Goal: Task Accomplishment & Management: Complete application form

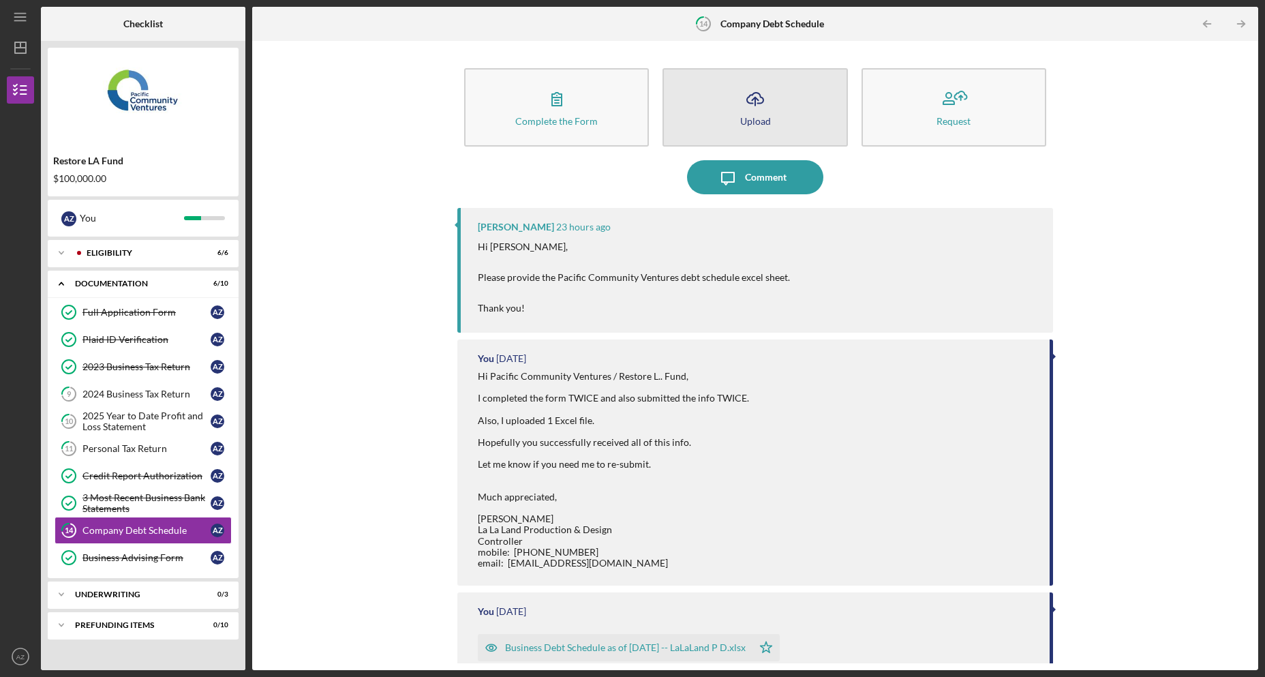
click at [760, 106] on icon "Icon/Upload" at bounding box center [755, 99] width 34 height 34
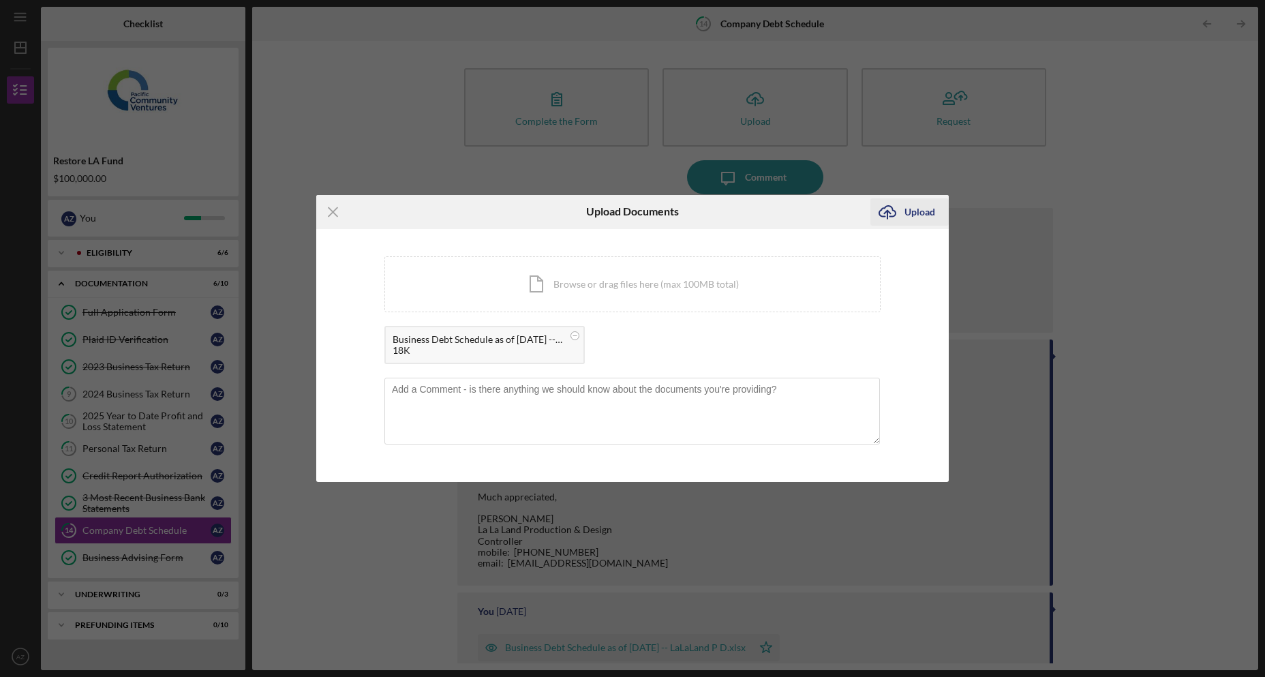
click at [901, 213] on icon "Icon/Upload" at bounding box center [887, 212] width 34 height 34
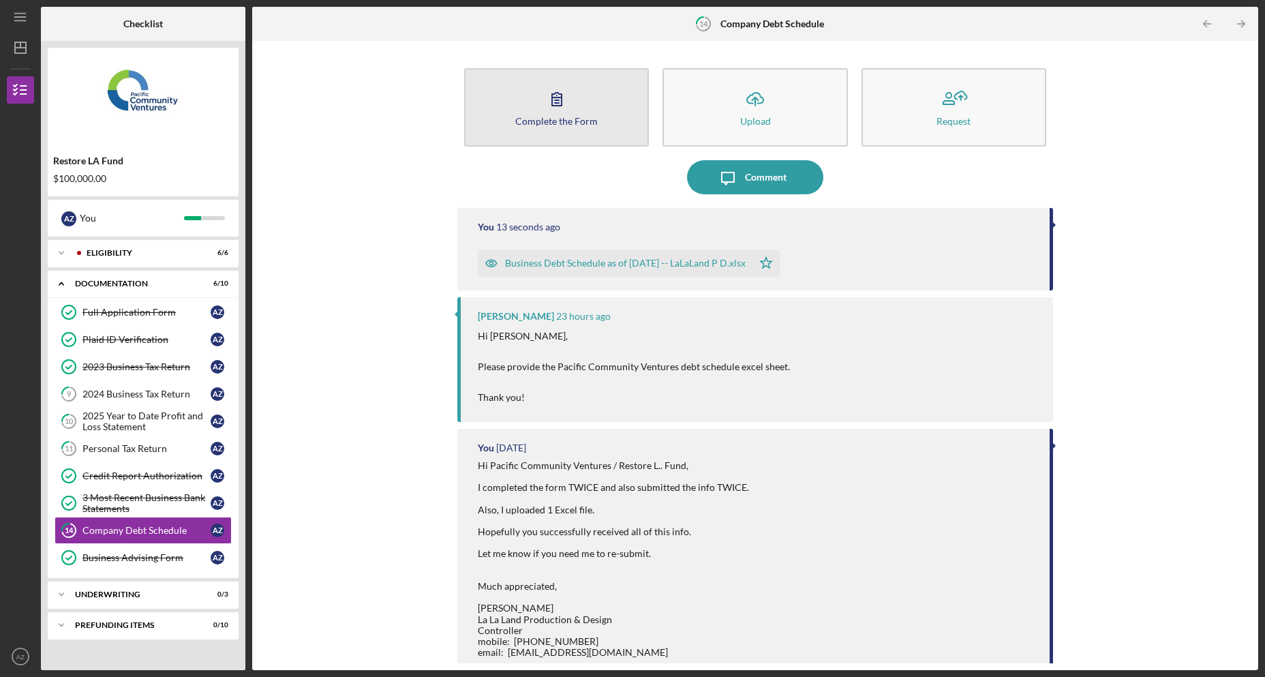
click at [565, 117] on div "Complete the Form" at bounding box center [556, 121] width 82 height 10
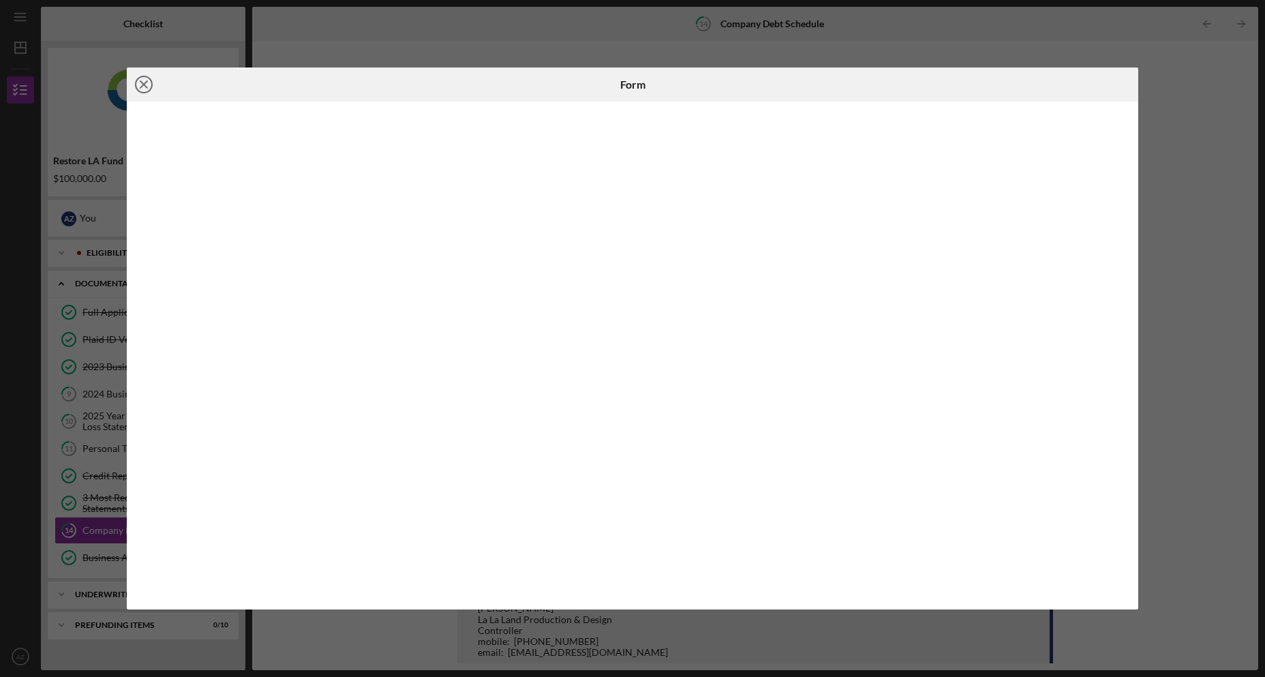
click at [142, 77] on circle at bounding box center [144, 84] width 16 height 16
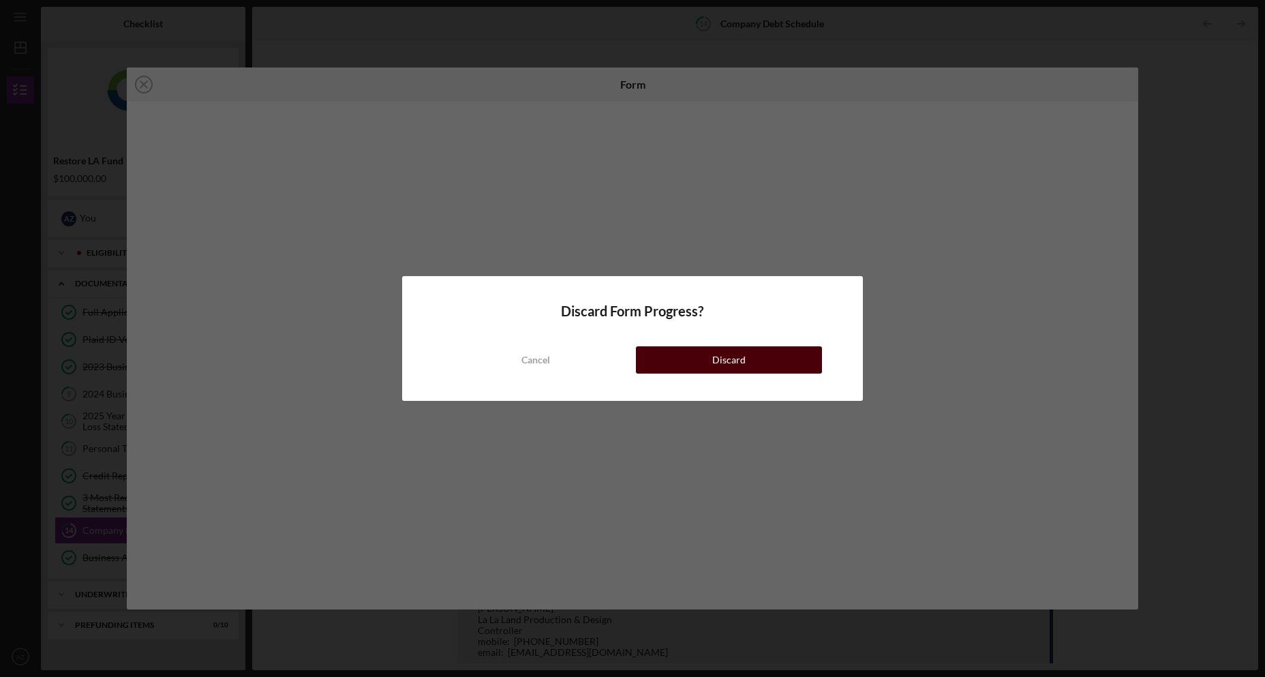
click at [737, 357] on div "Discard" at bounding box center [728, 359] width 33 height 27
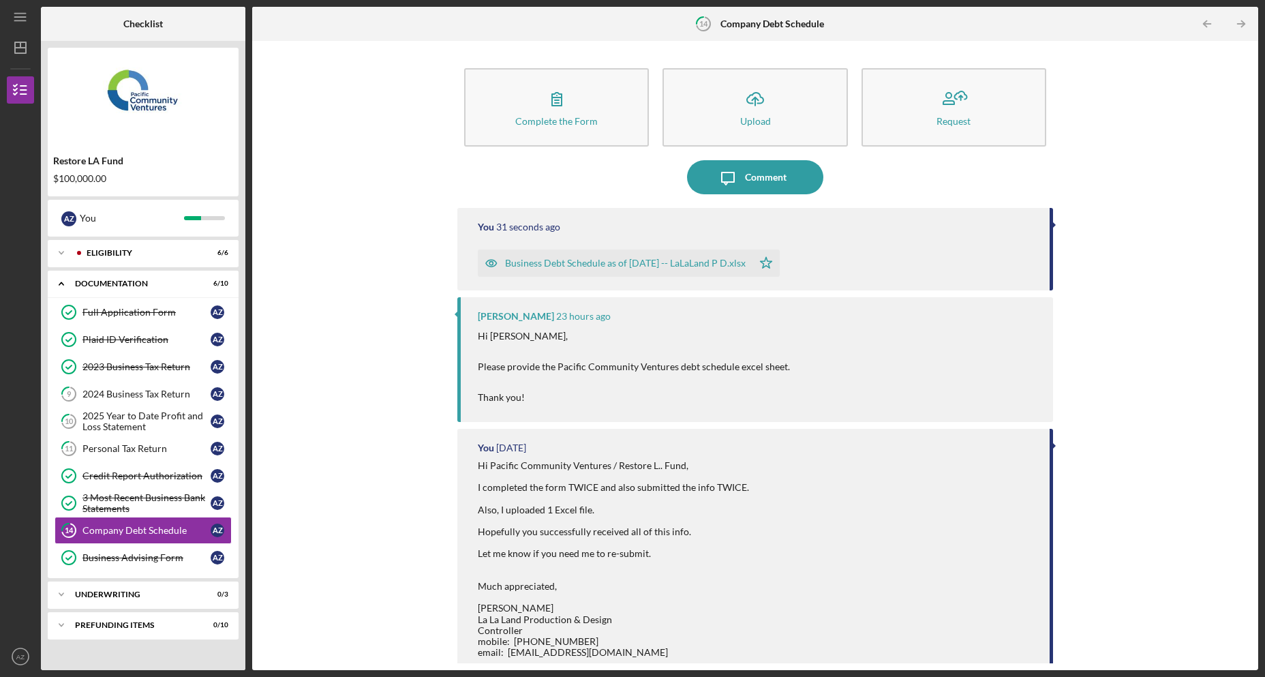
scroll to position [68, 0]
